Goal: Information Seeking & Learning: Find specific fact

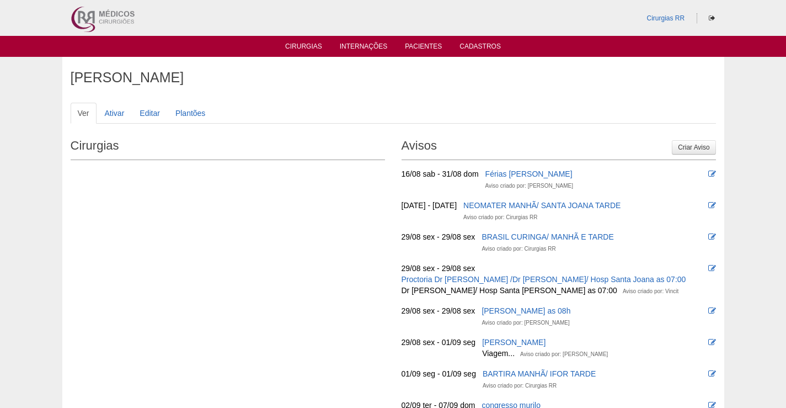
click at [298, 52] on ul "Cirurgias Internações Pacientes Cadastros" at bounding box center [393, 46] width 786 height 21
click at [311, 46] on link "Cirurgias" at bounding box center [303, 46] width 37 height 9
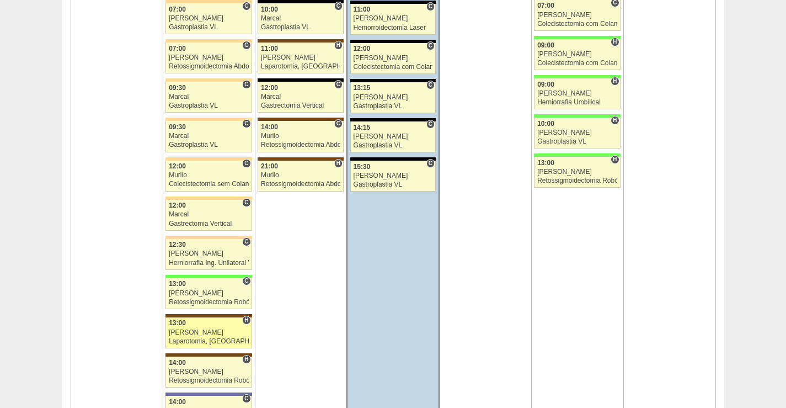
scroll to position [2758, 0]
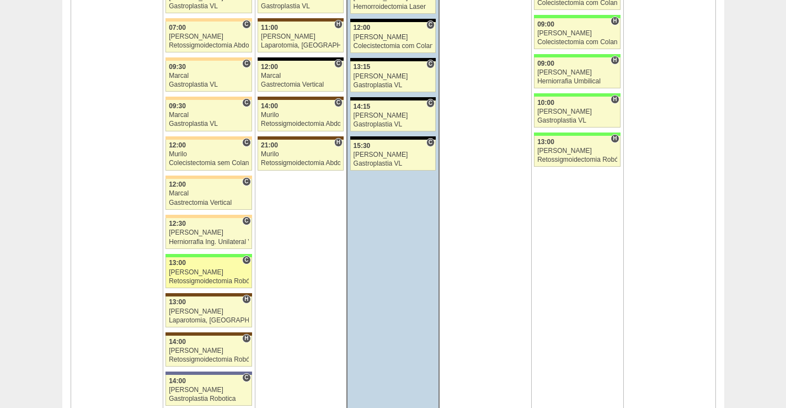
click at [217, 269] on div "[PERSON_NAME]" at bounding box center [209, 272] width 80 height 7
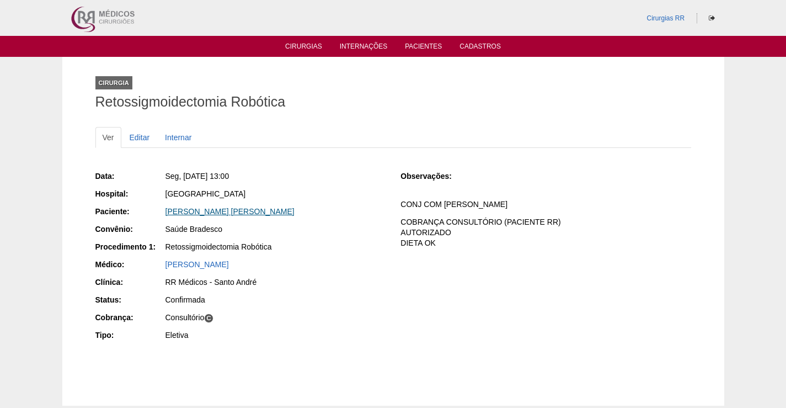
click at [247, 209] on link "TEREZA CRISTINA SETUKO FUZA" at bounding box center [229, 211] width 129 height 9
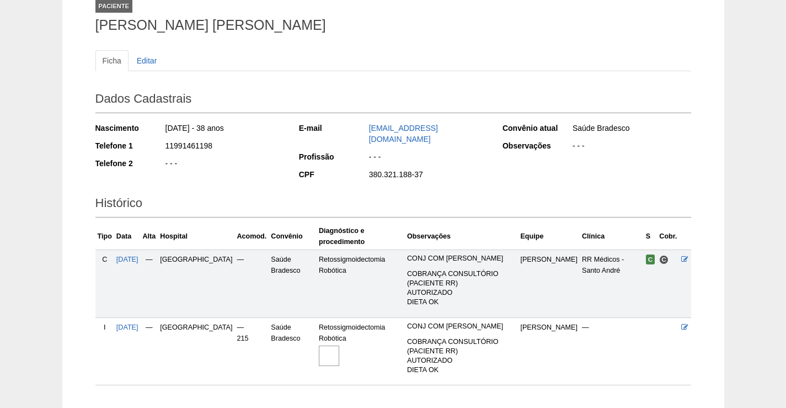
scroll to position [130, 0]
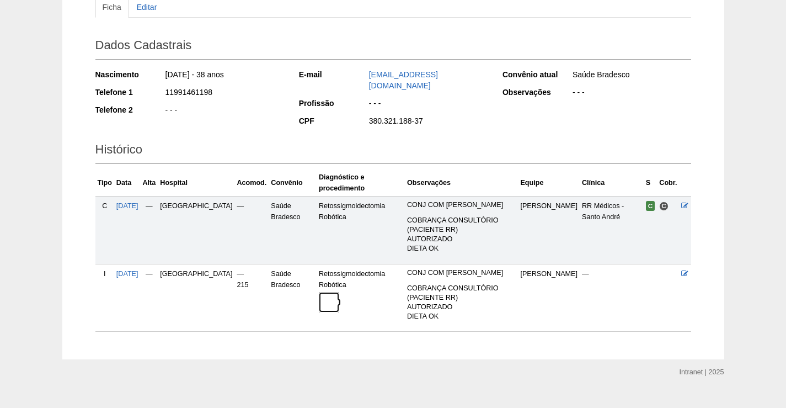
drag, startPoint x: 300, startPoint y: 279, endPoint x: 332, endPoint y: 227, distance: 61.2
click at [319, 292] on img at bounding box center [329, 302] width 20 height 20
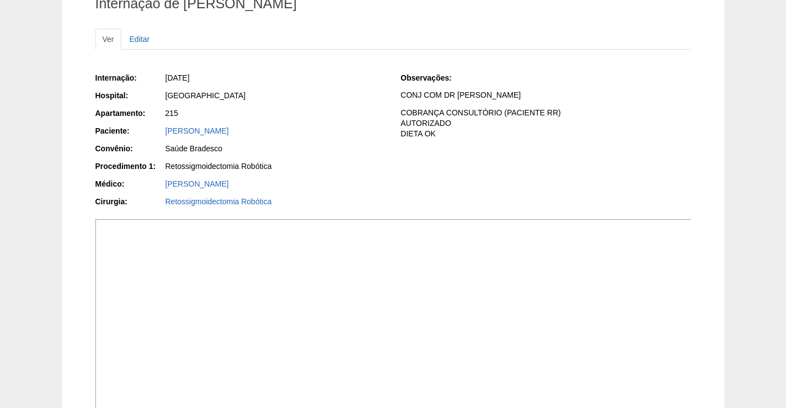
scroll to position [276, 0]
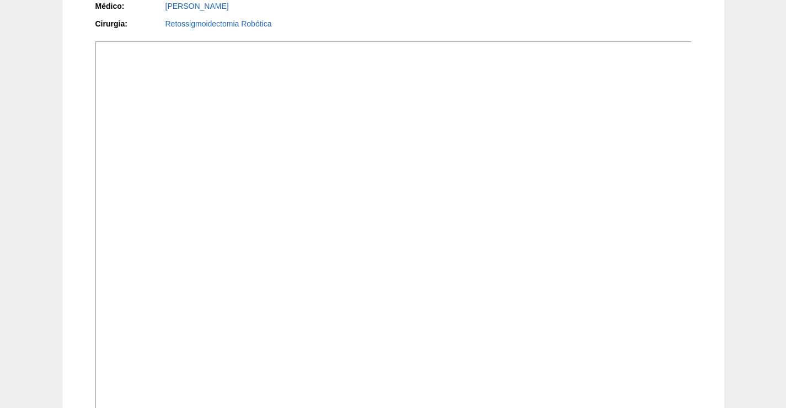
click at [575, 246] on img at bounding box center [393, 262] width 597 height 443
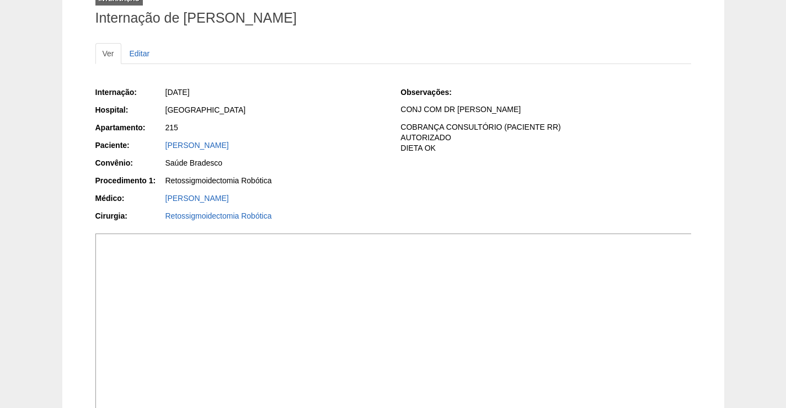
scroll to position [55, 0]
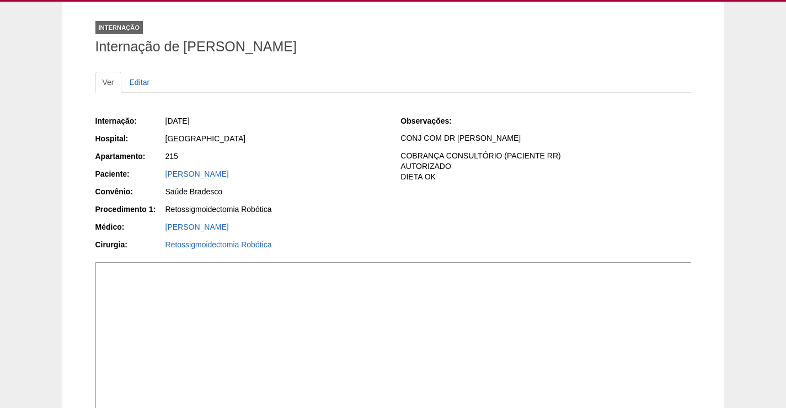
drag, startPoint x: 308, startPoint y: 172, endPoint x: 514, endPoint y: 223, distance: 212.1
click at [149, 178] on div "Paciente: [PERSON_NAME]" at bounding box center [240, 175] width 290 height 14
copy div "Paciente: [PERSON_NAME]"
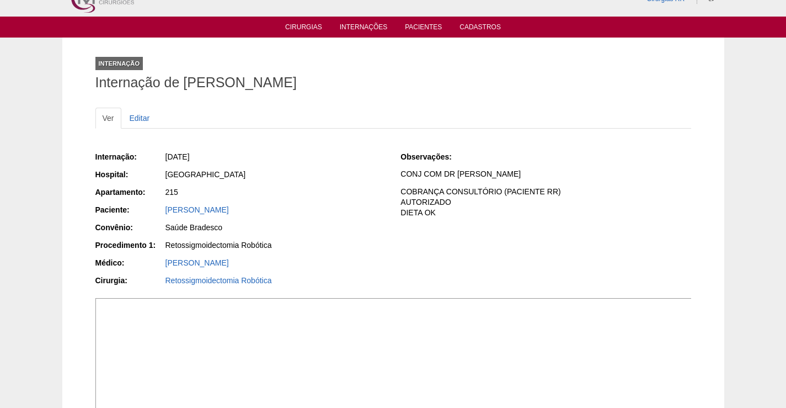
scroll to position [0, 0]
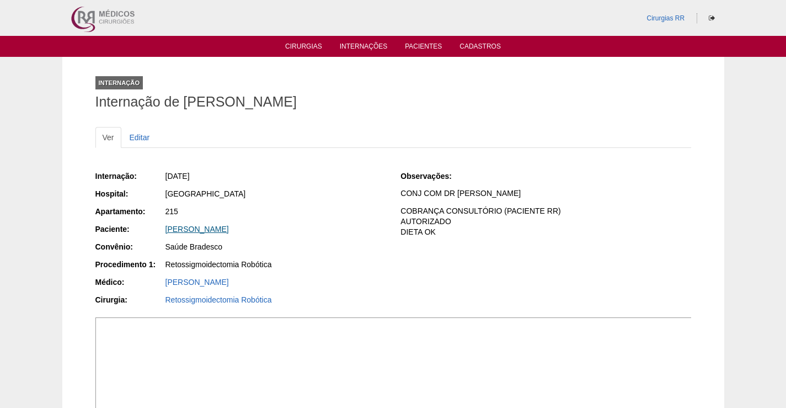
click at [229, 233] on link "[PERSON_NAME]" at bounding box center [196, 229] width 63 height 9
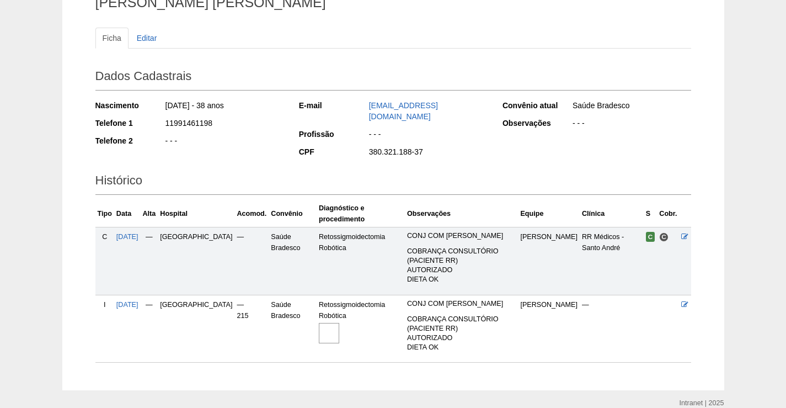
scroll to position [130, 0]
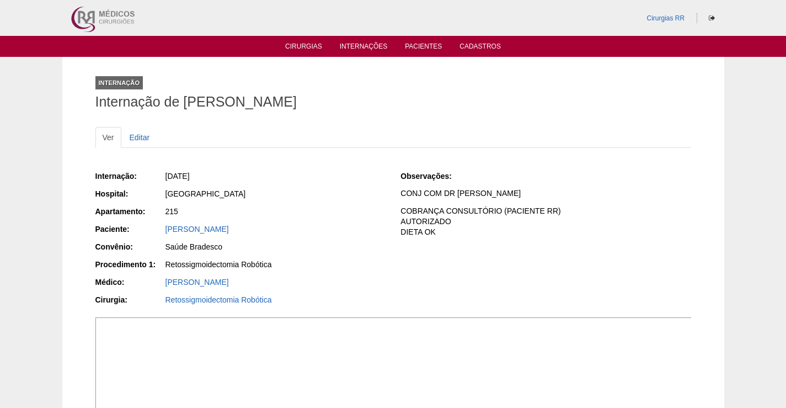
drag, startPoint x: 293, startPoint y: 222, endPoint x: 147, endPoint y: 221, distance: 146.2
click at [147, 221] on div "Internação: 25/08/2025 Hospital: Brasil Apartamento: 215 Paciente: TEREZA CRIST…" at bounding box center [240, 239] width 290 height 145
copy link "[PERSON_NAME] [PERSON_NAME]"
